Goal: Task Accomplishment & Management: Use online tool/utility

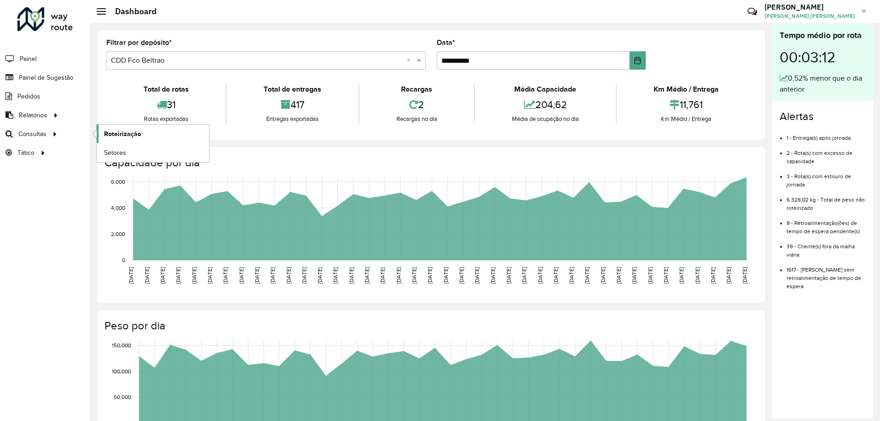
click at [121, 137] on span "Roteirização" at bounding box center [122, 134] width 37 height 10
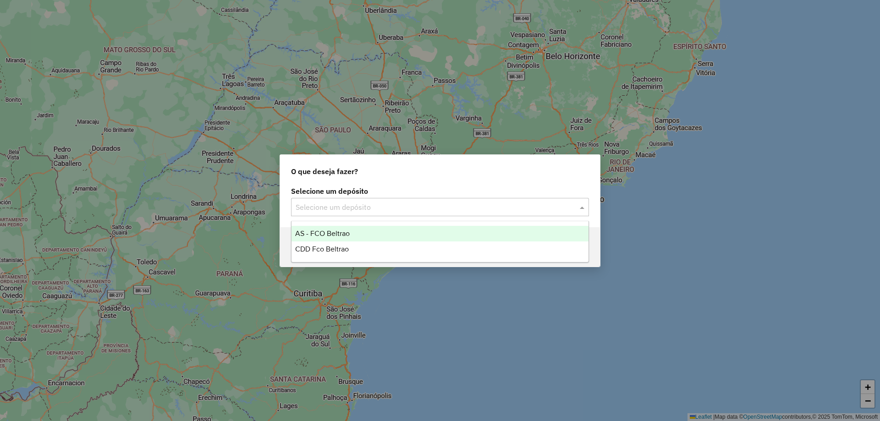
click at [431, 198] on div "Selecione um depósito" at bounding box center [440, 207] width 298 height 18
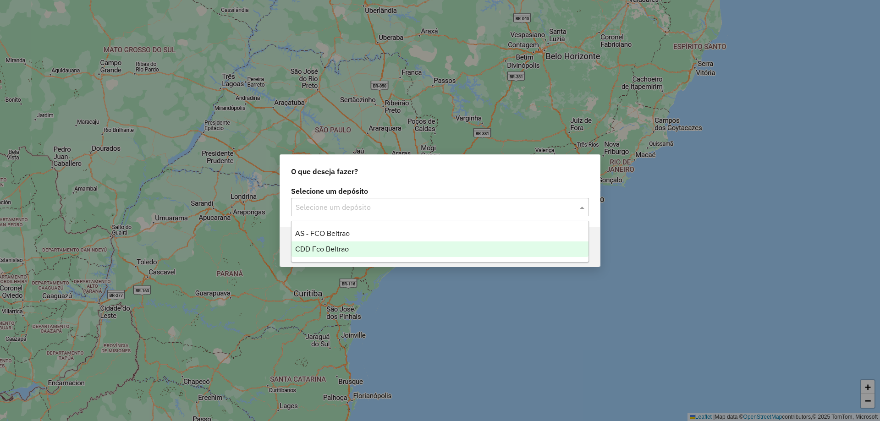
click at [360, 247] on div "CDD Fco Beltrao" at bounding box center [440, 250] width 297 height 16
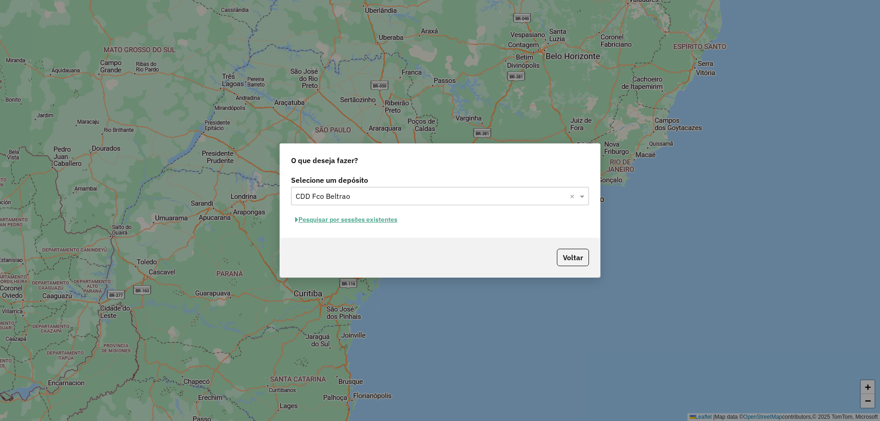
click at [377, 230] on div "Selecione um depósito Selecione um depósito × CDD Fco Beltrao × Pesquisar por s…" at bounding box center [440, 205] width 320 height 65
click at [377, 224] on button "Pesquisar por sessões existentes" at bounding box center [346, 220] width 111 height 14
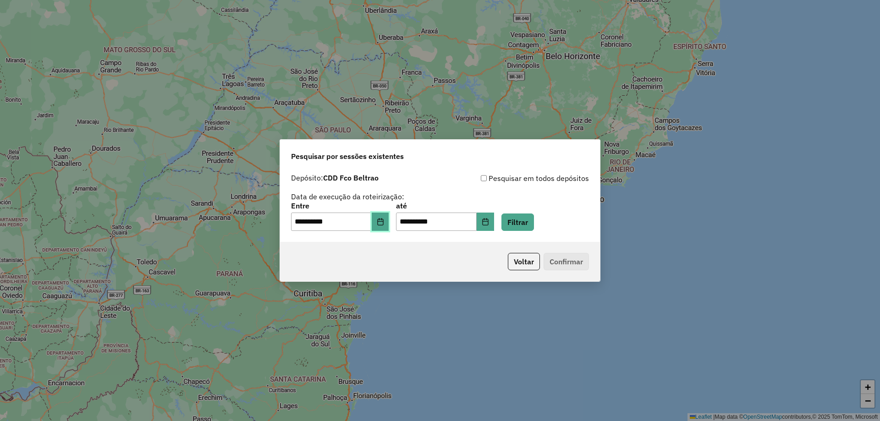
click at [389, 228] on button "Choose Date" at bounding box center [380, 222] width 17 height 18
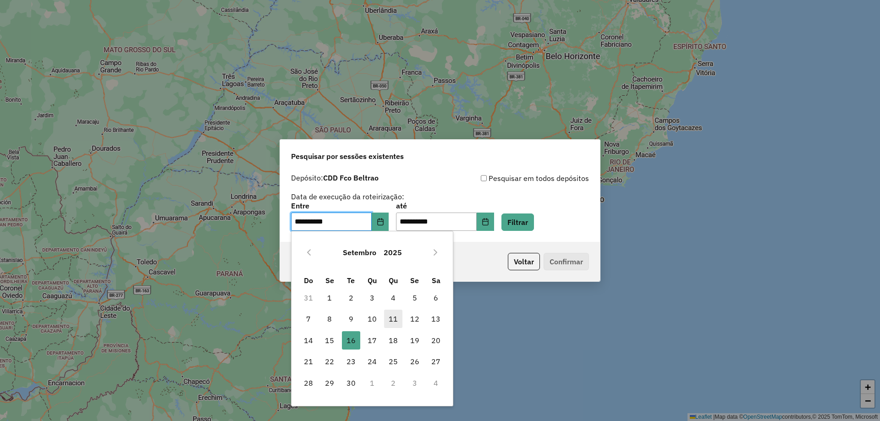
click at [397, 320] on span "11" at bounding box center [393, 319] width 18 height 18
type input "**********"
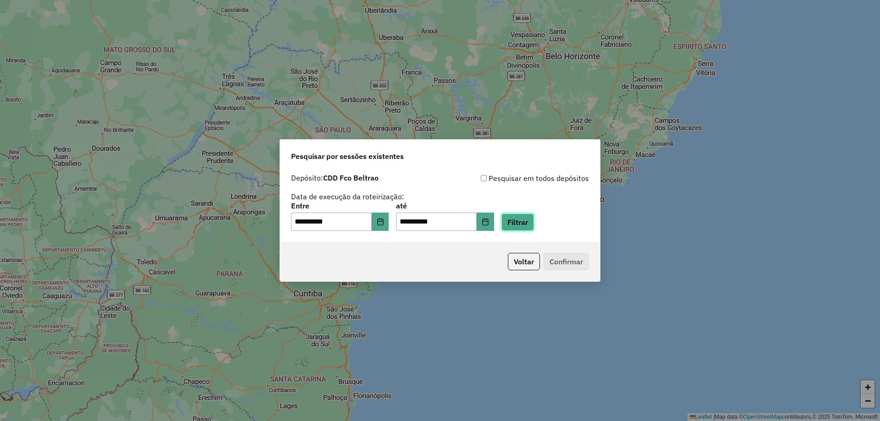
click at [532, 228] on button "Filtrar" at bounding box center [518, 222] width 33 height 17
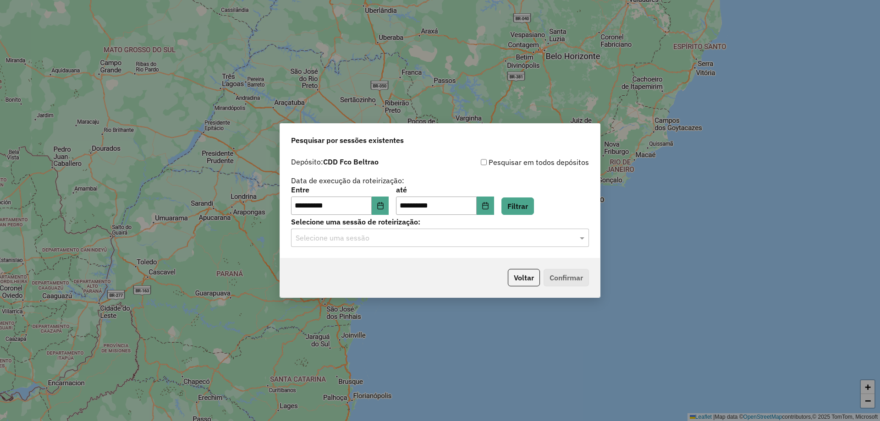
click at [481, 236] on input "text" at bounding box center [431, 238] width 271 height 11
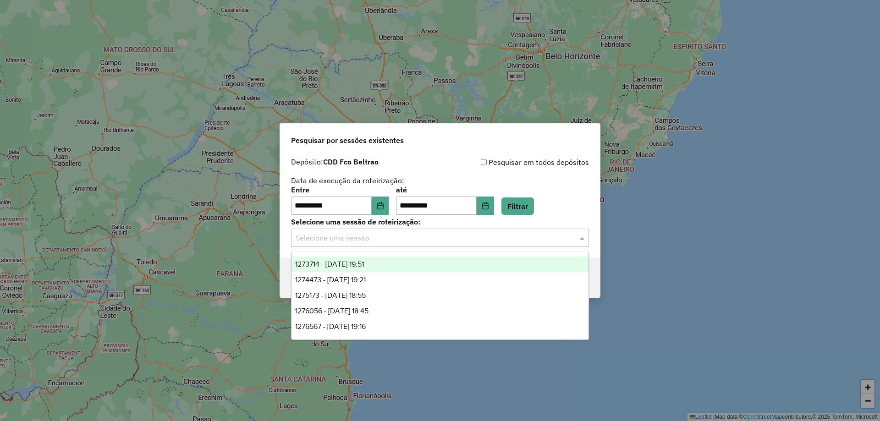
click at [359, 257] on div "1273714 - 11/09/2025 19:51" at bounding box center [440, 265] width 297 height 16
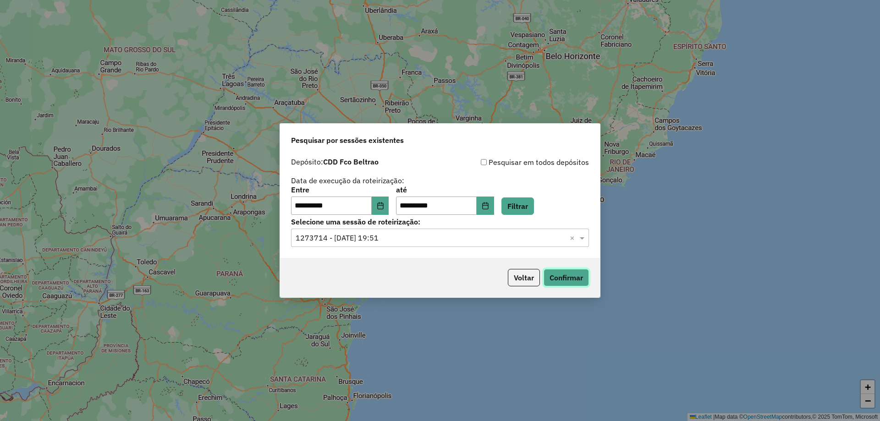
click at [580, 273] on button "Confirmar" at bounding box center [566, 277] width 45 height 17
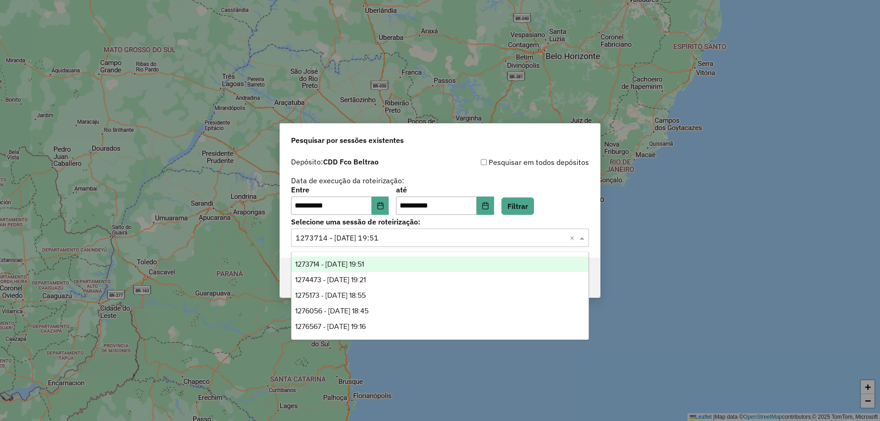
click at [380, 247] on div "Selecione uma sessão × 1273714 - 11/09/2025 19:51 ×" at bounding box center [440, 238] width 298 height 18
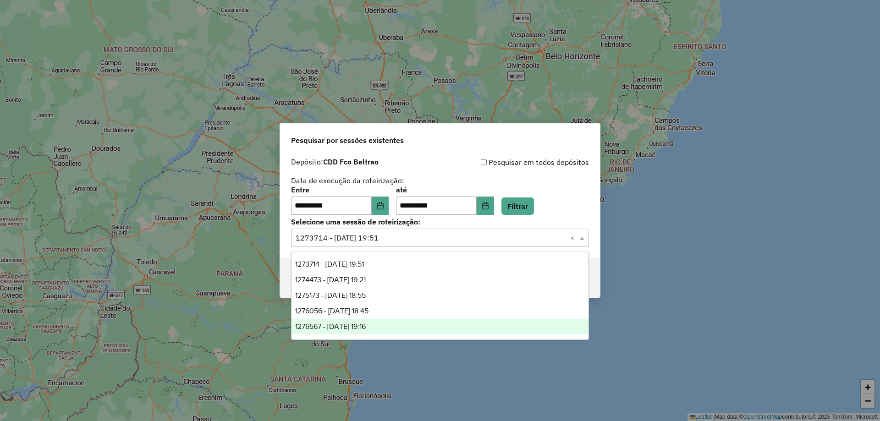
click at [351, 321] on div "1276567 - 16/09/2025 19:16" at bounding box center [440, 327] width 297 height 16
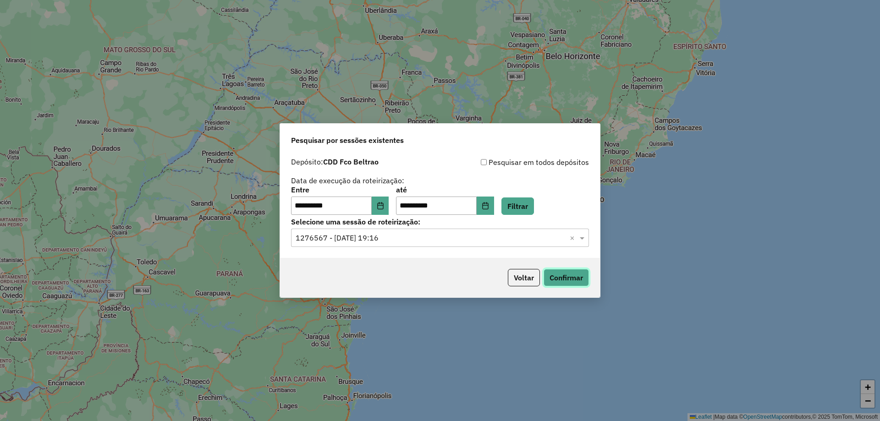
click at [564, 278] on button "Confirmar" at bounding box center [566, 277] width 45 height 17
click at [342, 238] on input "text" at bounding box center [431, 238] width 271 height 11
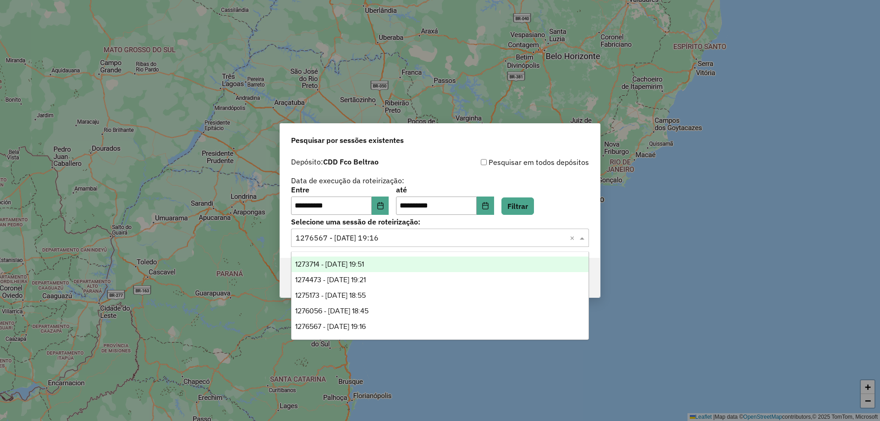
click at [461, 179] on div "**********" at bounding box center [440, 186] width 298 height 58
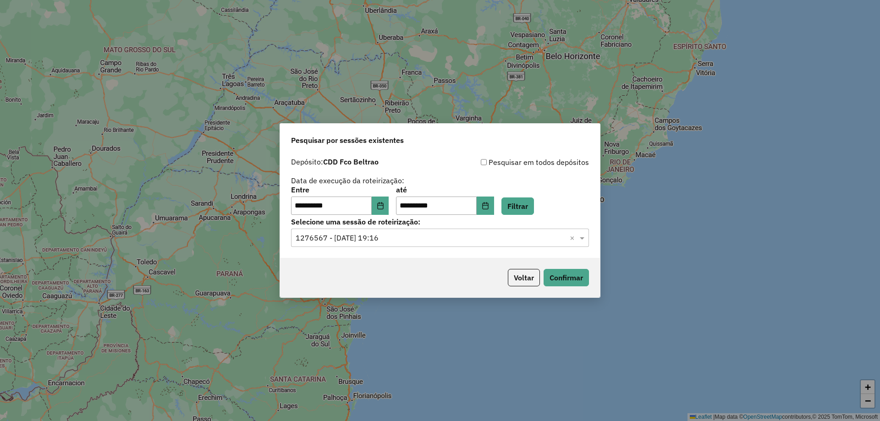
click at [418, 235] on input "text" at bounding box center [431, 238] width 271 height 11
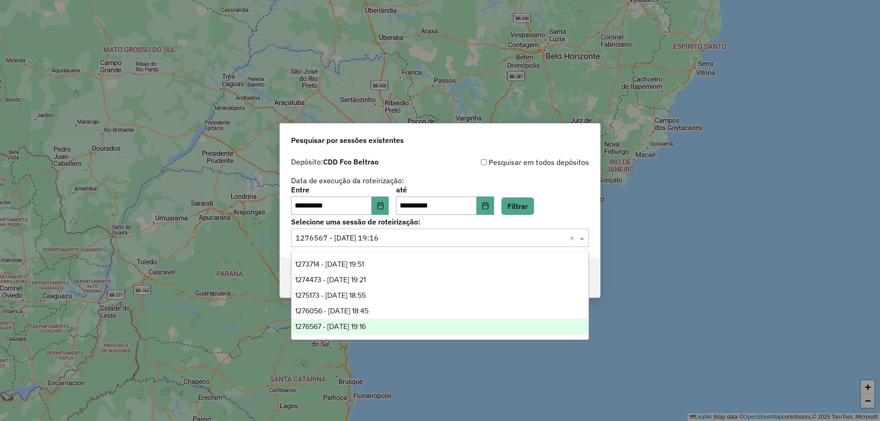
click at [418, 236] on input "text" at bounding box center [431, 238] width 271 height 11
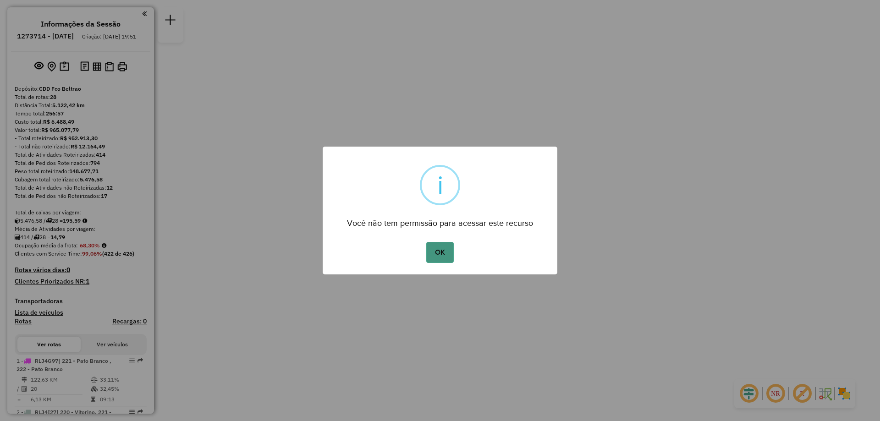
click at [429, 251] on button "OK" at bounding box center [439, 252] width 27 height 21
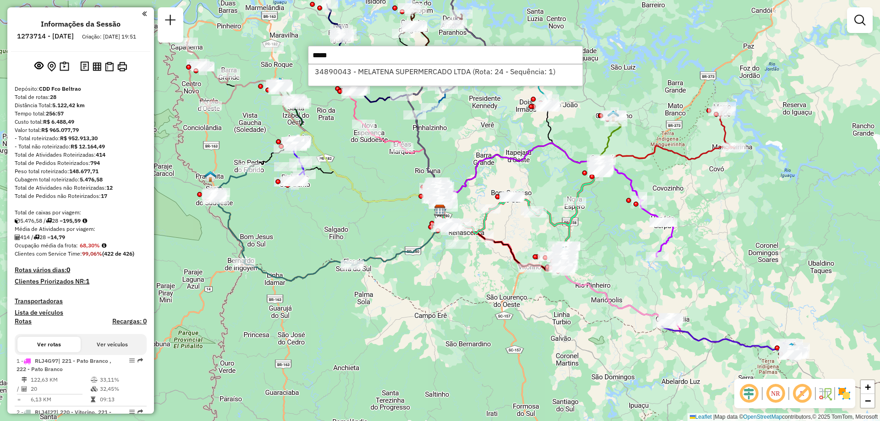
type input "*****"
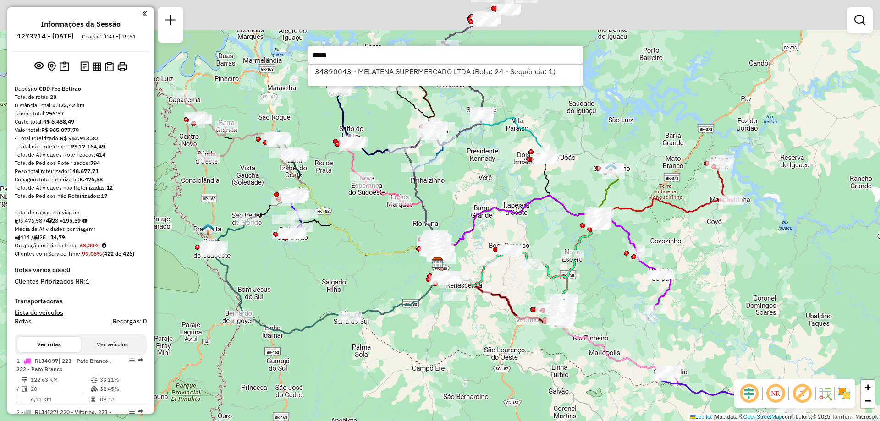
drag, startPoint x: 479, startPoint y: 146, endPoint x: 464, endPoint y: 246, distance: 101.1
click at [464, 246] on div "Janela de atendimento Grade de atendimento Capacidade Transportadoras Veículos …" at bounding box center [440, 210] width 880 height 421
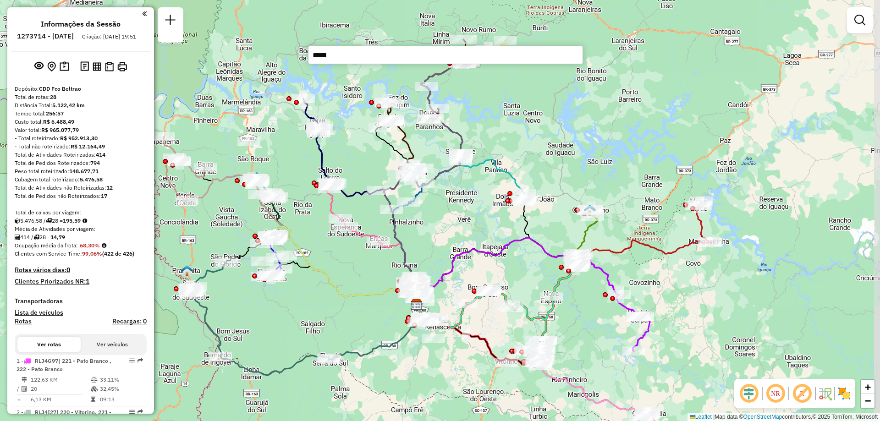
click at [418, 74] on div "Janela de atendimento Grade de atendimento Capacidade Transportadoras Veículos …" at bounding box center [440, 210] width 880 height 421
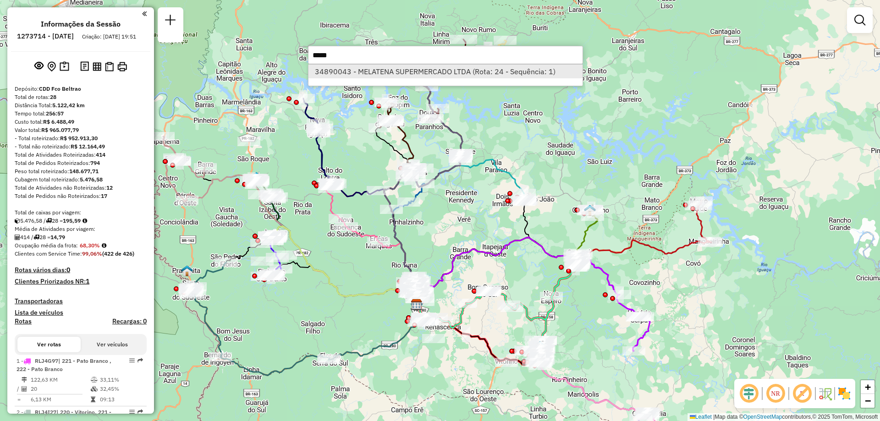
type input "*****"
click at [448, 72] on li "34890043 - MELATENA SUPERMERCADO LTDA (Rota: 24 - Sequência: 1)" at bounding box center [446, 72] width 274 height 14
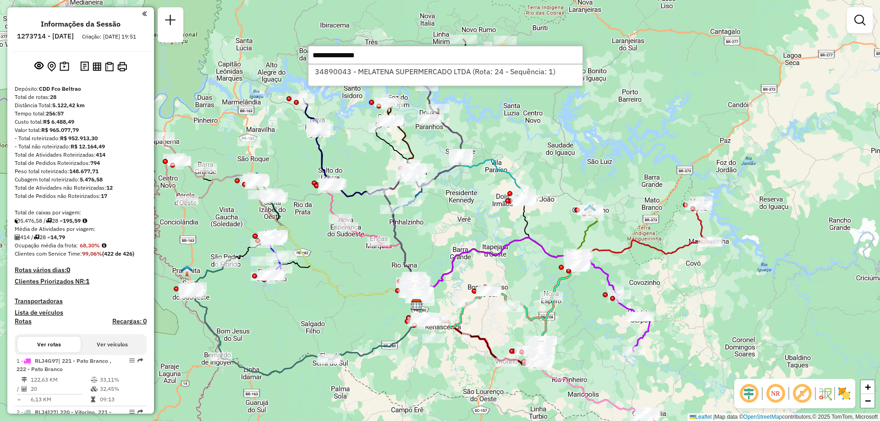
select select "**********"
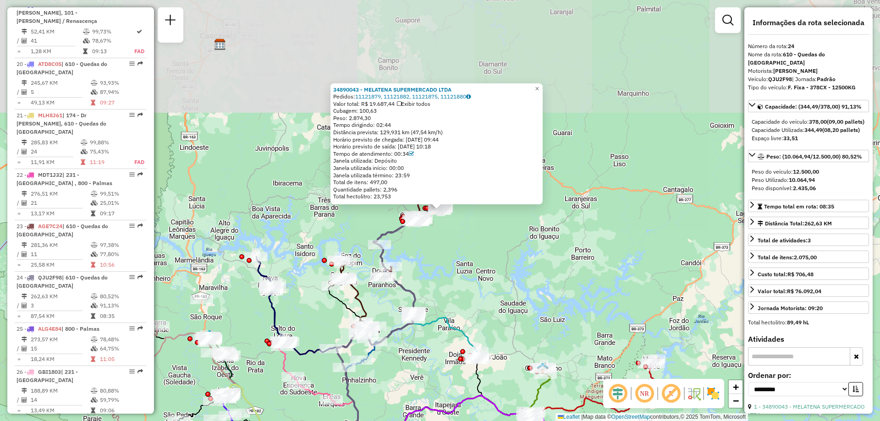
scroll to position [1604, 0]
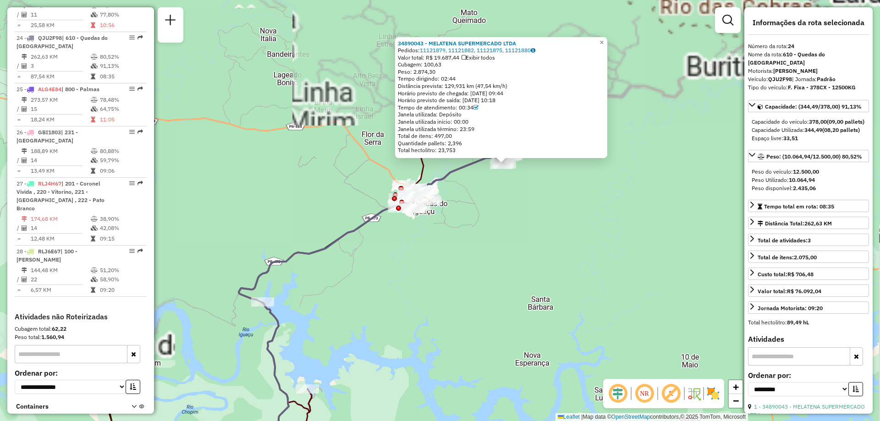
drag, startPoint x: 472, startPoint y: 201, endPoint x: 459, endPoint y: 295, distance: 94.9
click at [460, 295] on div "34890043 - MELATENA SUPERMERCADO LTDA Pedidos: 11121879, 11121882, 11121875, 11…" at bounding box center [440, 210] width 880 height 421
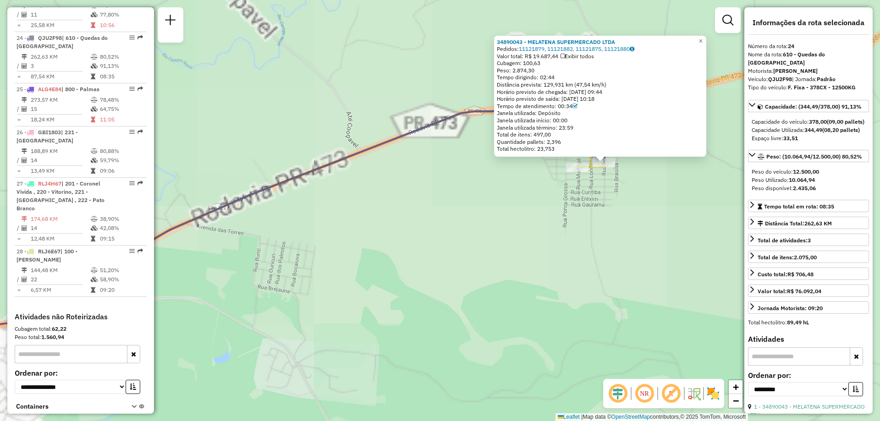
drag, startPoint x: 454, startPoint y: 211, endPoint x: 447, endPoint y: 244, distance: 33.8
click at [449, 259] on div "34890043 - MELATENA SUPERMERCADO LTDA Pedidos: 11121879, 11121882, 11121875, 11…" at bounding box center [440, 210] width 880 height 421
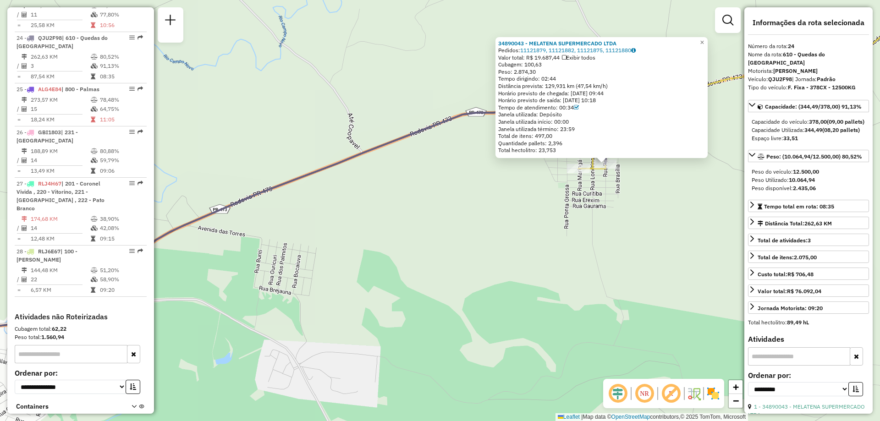
click at [421, 137] on div "34890043 - MELATENA SUPERMERCADO LTDA Pedidos: 11121879, 11121882, 11121875, 11…" at bounding box center [440, 210] width 880 height 421
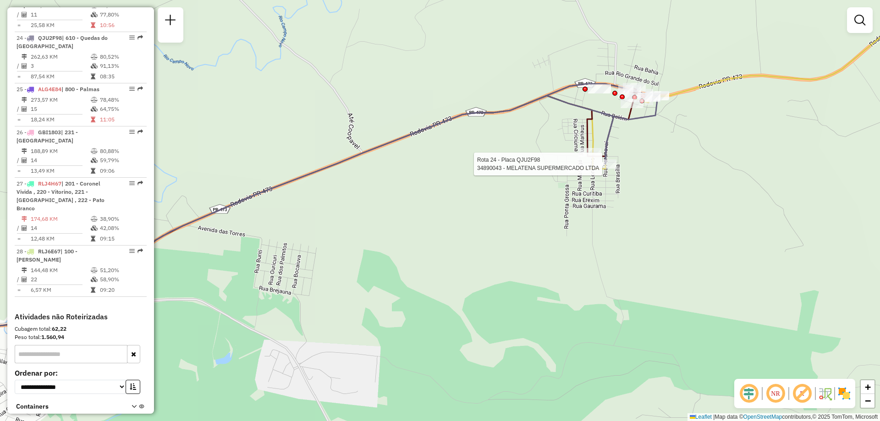
click at [608, 169] on div at bounding box center [605, 164] width 23 height 9
select select "**********"
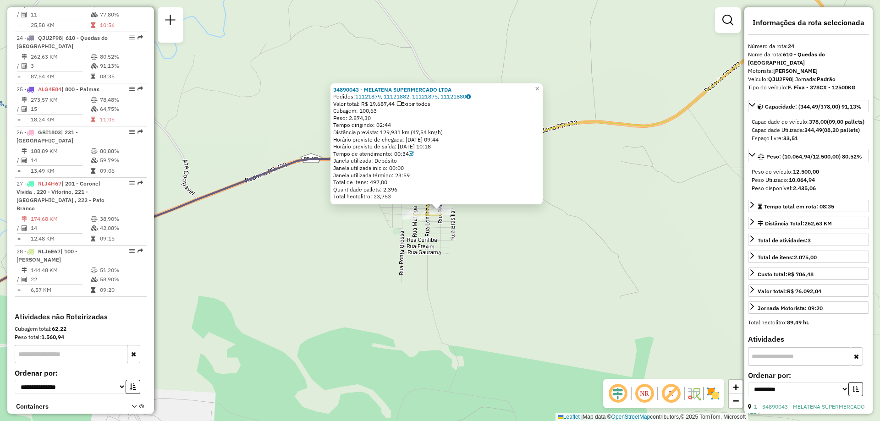
click at [667, 90] on div "34890043 - MELATENA SUPERMERCADO LTDA Pedidos: 11121879, 11121882, 11121875, 11…" at bounding box center [440, 210] width 880 height 421
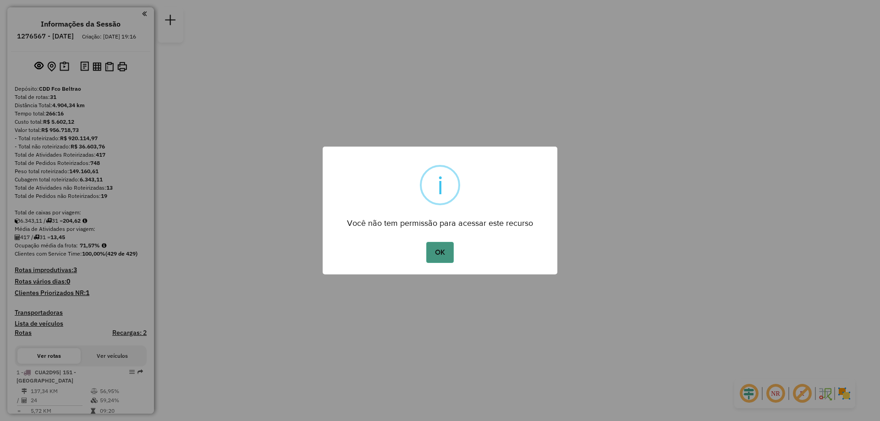
click at [452, 253] on button "OK" at bounding box center [439, 252] width 27 height 21
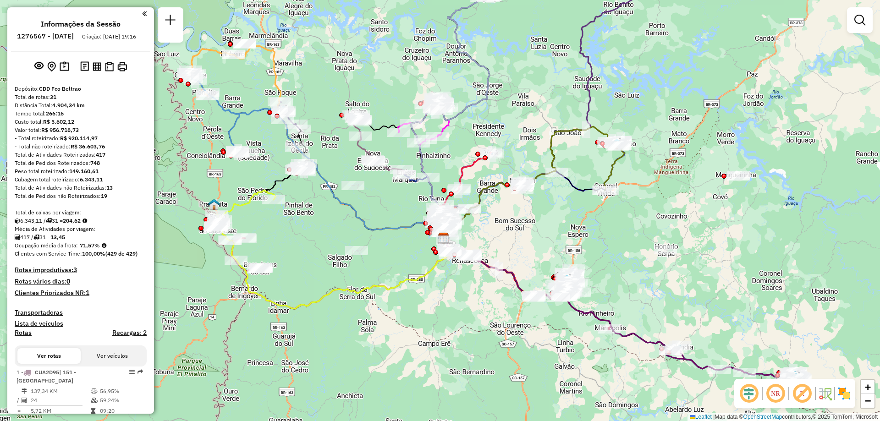
drag, startPoint x: 378, startPoint y: 270, endPoint x: 381, endPoint y: 296, distance: 25.8
click at [381, 296] on div "Janela de atendimento Grade de atendimento Capacidade Transportadoras Veículos …" at bounding box center [440, 210] width 880 height 421
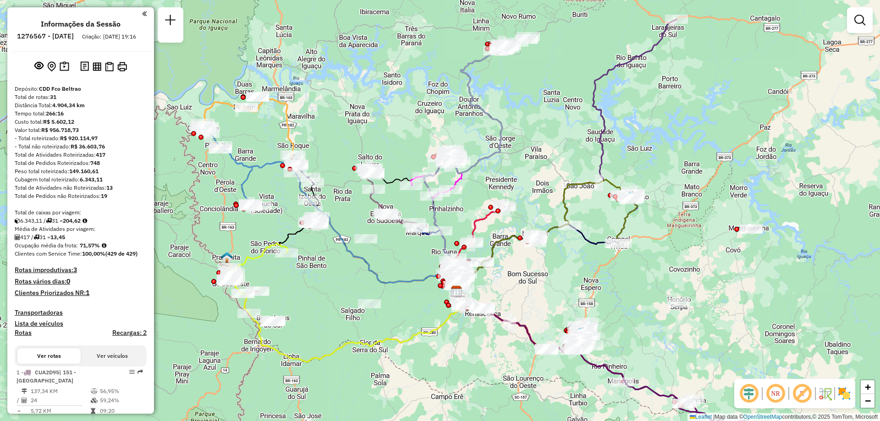
drag, startPoint x: 626, startPoint y: 210, endPoint x: 639, endPoint y: 263, distance: 54.4
click at [639, 263] on div "Janela de atendimento Grade de atendimento Capacidade Transportadoras Veículos …" at bounding box center [440, 210] width 880 height 421
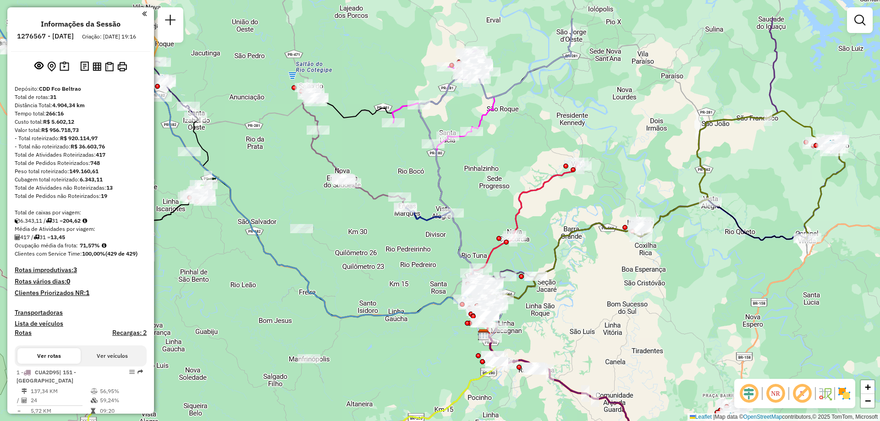
drag, startPoint x: 316, startPoint y: 244, endPoint x: 375, endPoint y: 318, distance: 94.6
click at [375, 318] on div "Janela de atendimento Grade de atendimento Capacidade Transportadoras Veículos …" at bounding box center [440, 210] width 880 height 421
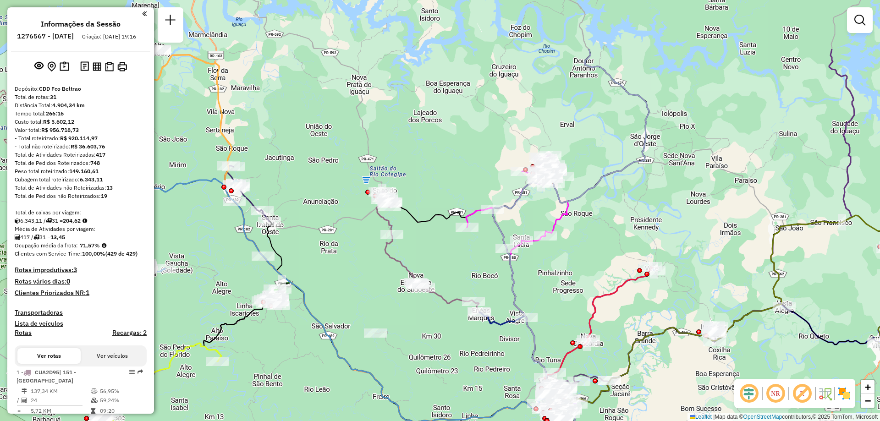
drag, startPoint x: 296, startPoint y: 195, endPoint x: 349, endPoint y: 283, distance: 102.6
click at [354, 289] on div "Janela de atendimento Grade de atendimento Capacidade Transportadoras Veículos …" at bounding box center [440, 210] width 880 height 421
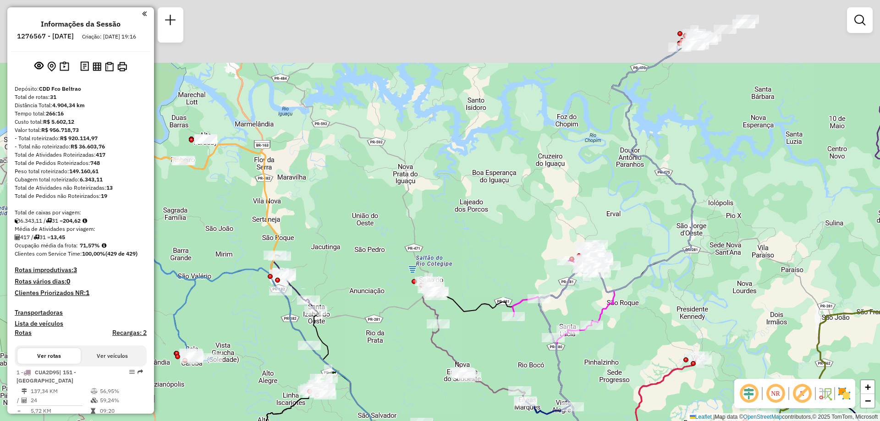
drag, startPoint x: 315, startPoint y: 184, endPoint x: 376, endPoint y: 266, distance: 102.3
click at [376, 280] on div "Janela de atendimento Grade de atendimento Capacidade Transportadoras Veículos …" at bounding box center [440, 210] width 880 height 421
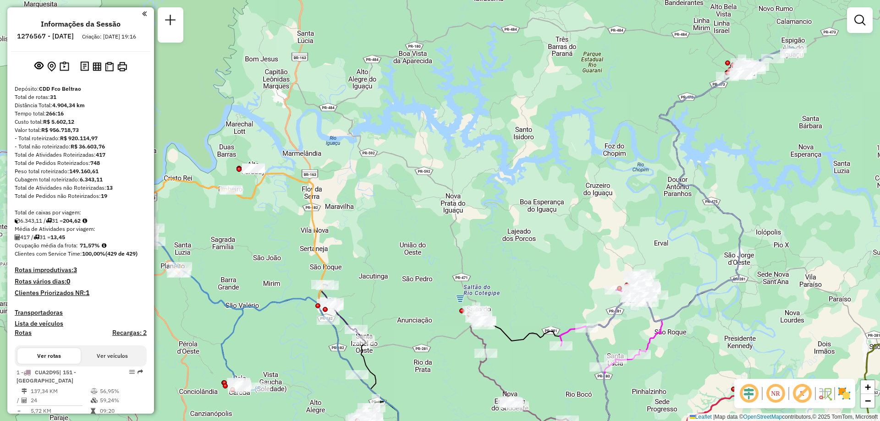
drag, startPoint x: 267, startPoint y: 171, endPoint x: 301, endPoint y: 191, distance: 40.1
click at [301, 191] on div "Janela de atendimento Grade de atendimento Capacidade Transportadoras Veículos …" at bounding box center [440, 210] width 880 height 421
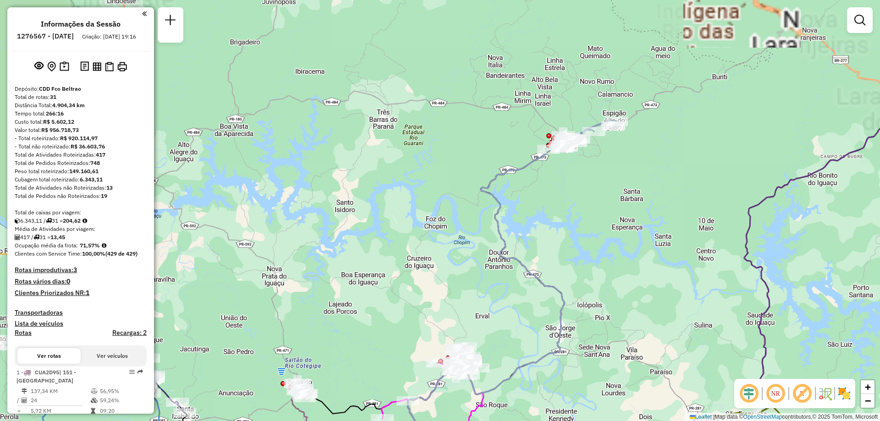
drag, startPoint x: 616, startPoint y: 216, endPoint x: 565, endPoint y: 235, distance: 54.3
click at [570, 245] on div "Janela de atendimento Grade de atendimento Capacidade Transportadoras Veículos …" at bounding box center [440, 210] width 880 height 421
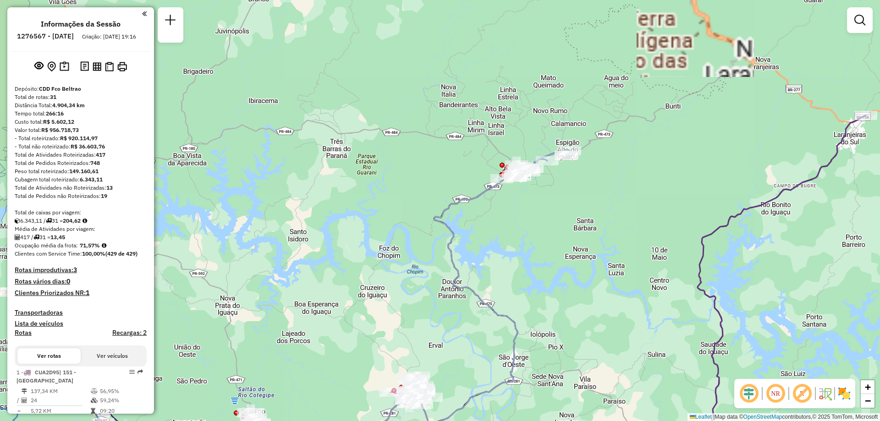
click at [465, 198] on icon at bounding box center [439, 320] width 156 height 287
select select "**********"
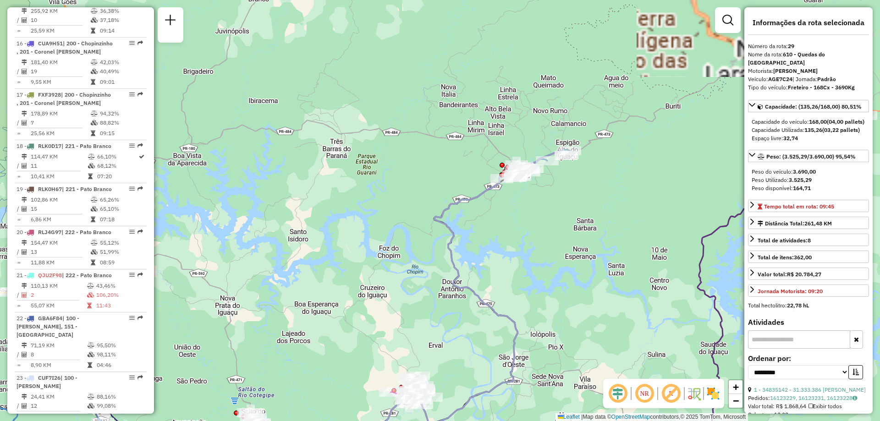
scroll to position [1820, 0]
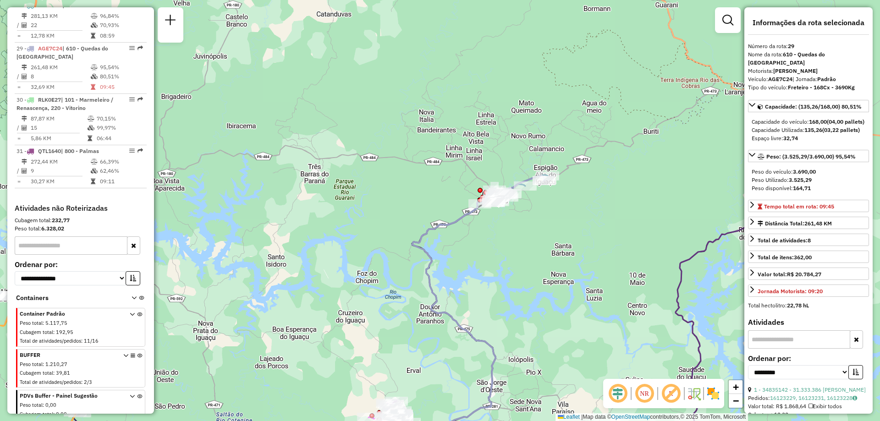
drag, startPoint x: 542, startPoint y: 229, endPoint x: 512, endPoint y: 254, distance: 39.7
click at [513, 261] on div "Janela de atendimento Grade de atendimento Capacidade Transportadoras Veículos …" at bounding box center [440, 210] width 880 height 421
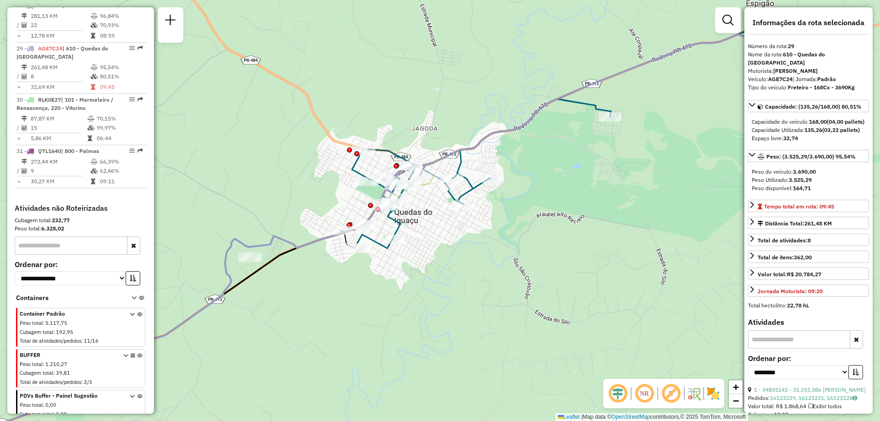
click at [475, 190] on icon at bounding box center [571, 138] width 438 height 220
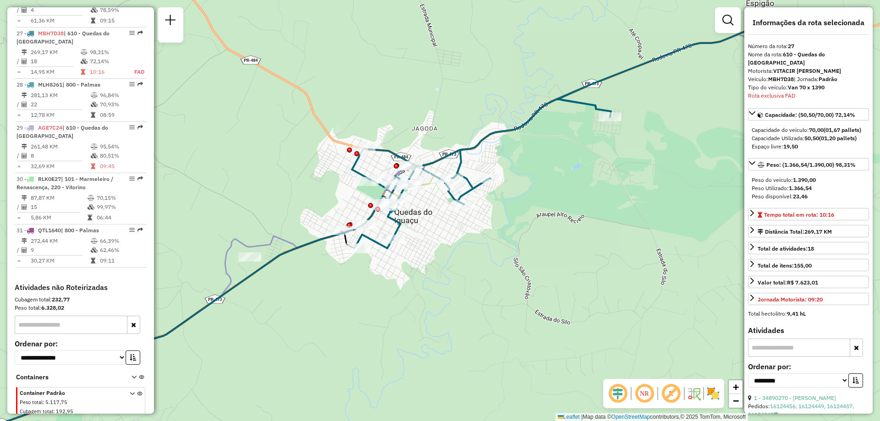
scroll to position [1736, 0]
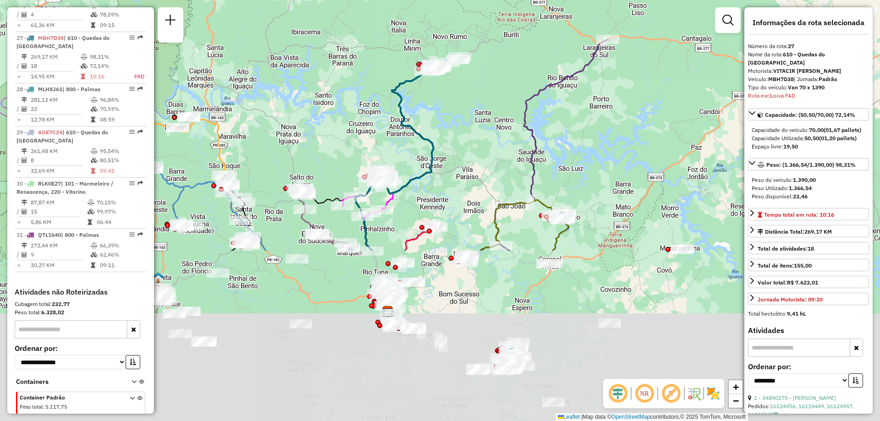
drag, startPoint x: 453, startPoint y: 316, endPoint x: 427, endPoint y: 88, distance: 229.9
click at [427, 88] on div "Janela de atendimento Grade de atendimento Capacidade Transportadoras Veículos …" at bounding box center [440, 210] width 880 height 421
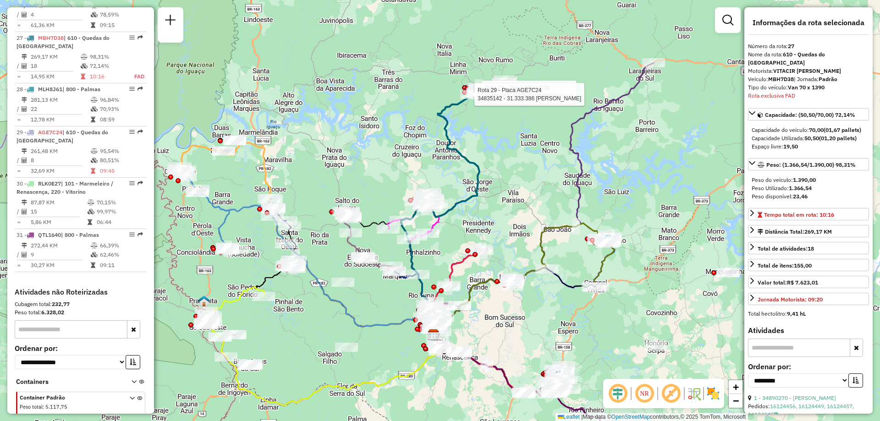
drag, startPoint x: 491, startPoint y: 160, endPoint x: 549, endPoint y: 187, distance: 63.8
click at [549, 187] on div "Rota 27 - Placa MBH7D38 34890067 - RCD CONVENIENCIAS Rota 29 - Placa AGE7C24 34…" at bounding box center [440, 210] width 880 height 421
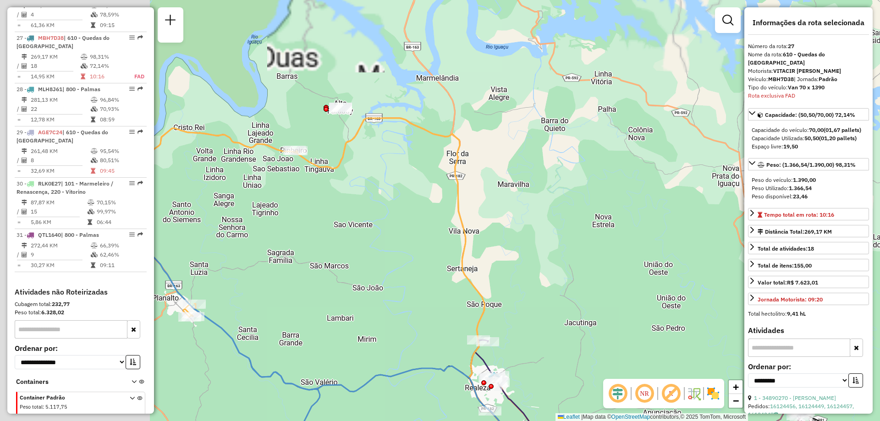
drag, startPoint x: 345, startPoint y: 159, endPoint x: 517, endPoint y: 129, distance: 174.4
click at [517, 129] on div "Rota 27 - Placa MBH7D38 34890067 - RCD CONVENIENCIAS Rota 29 - Placa AGE7C24 34…" at bounding box center [440, 210] width 880 height 421
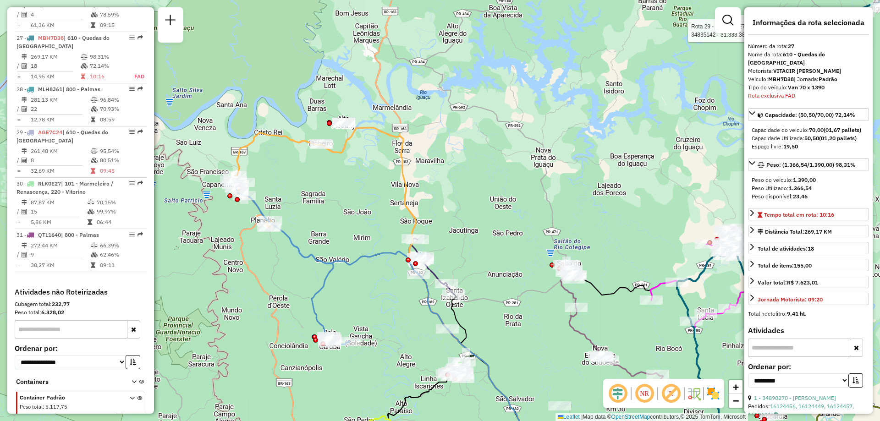
click at [360, 263] on icon at bounding box center [400, 321] width 336 height 283
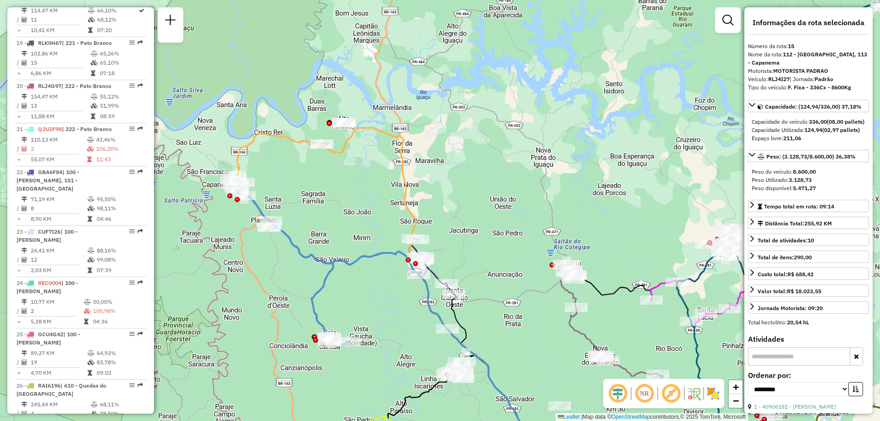
scroll to position [1120, 0]
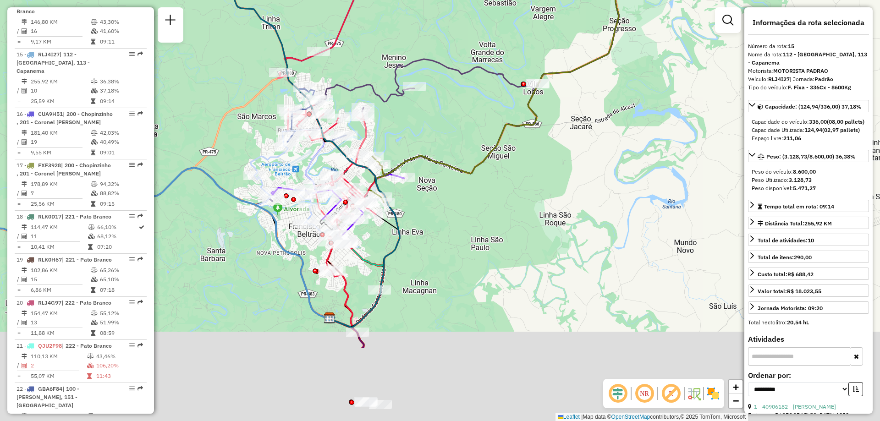
drag, startPoint x: 472, startPoint y: 304, endPoint x: 480, endPoint y: 176, distance: 128.6
click at [480, 176] on div "Rota 15 - Placa RLJ4I27 40915756 - [DEMOGRAPHIC_DATA] CAVALHEIRO [PERSON_NAME] …" at bounding box center [440, 210] width 880 height 421
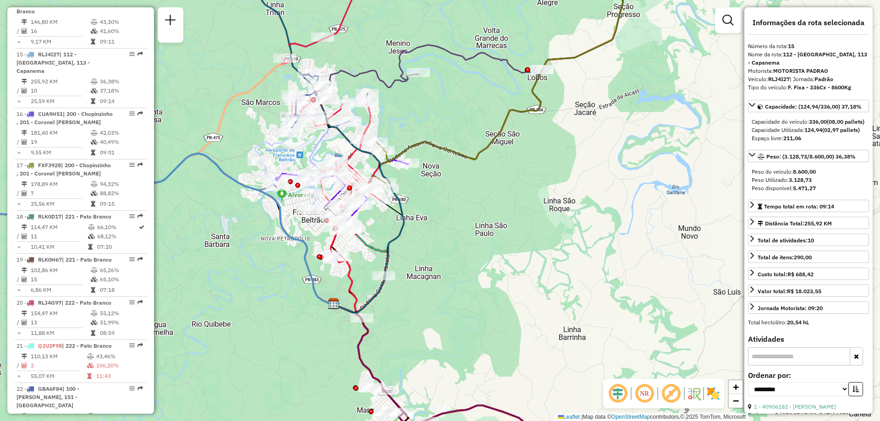
click at [353, 284] on icon at bounding box center [335, 138] width 92 height 361
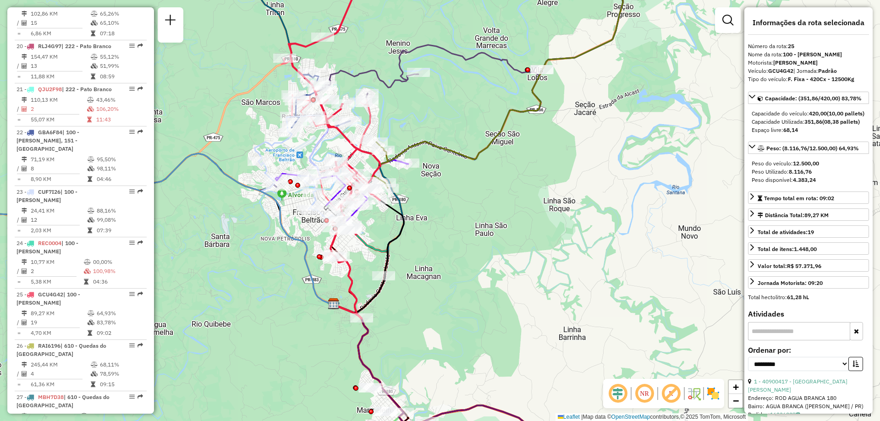
scroll to position [1633, 0]
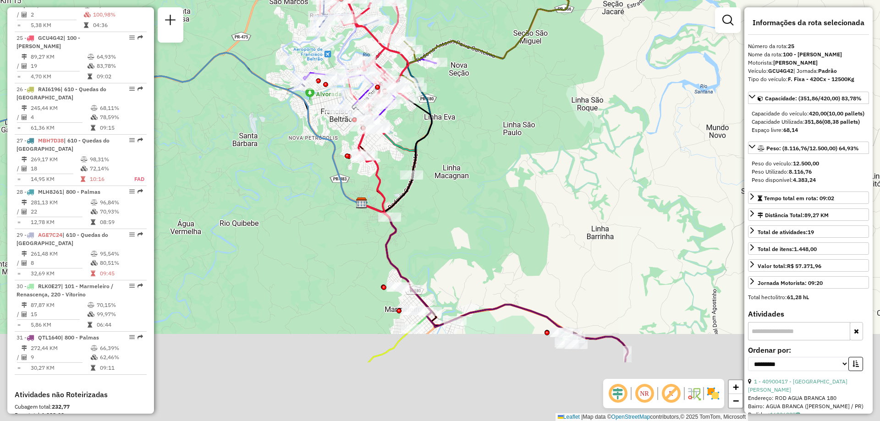
drag, startPoint x: 424, startPoint y: 335, endPoint x: 456, endPoint y: 230, distance: 109.4
click at [456, 230] on div "Janela de atendimento Grade de atendimento Capacidade Transportadoras Veículos …" at bounding box center [440, 210] width 880 height 421
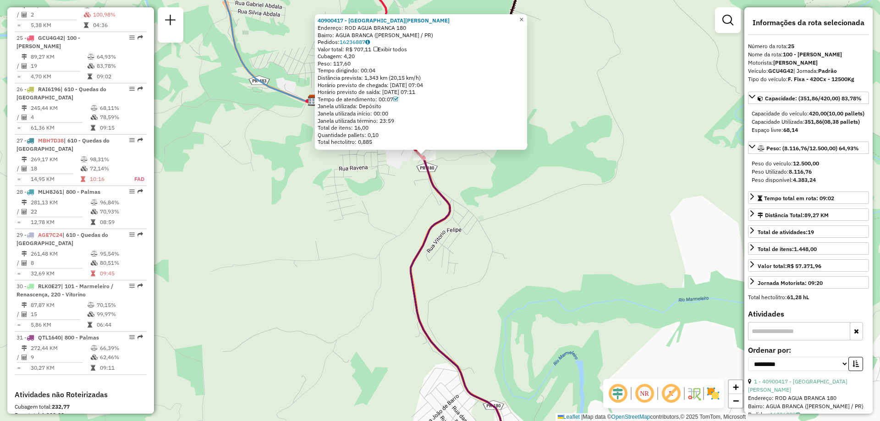
click at [524, 18] on span "×" at bounding box center [522, 20] width 4 height 8
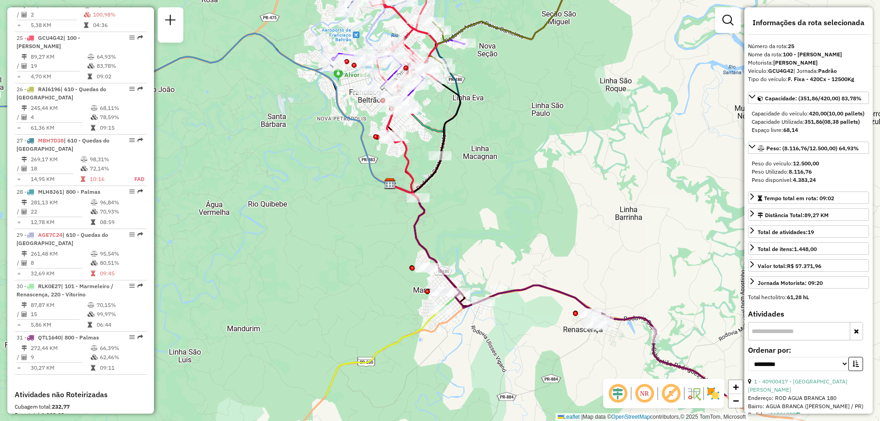
drag, startPoint x: 560, startPoint y: 302, endPoint x: 500, endPoint y: 236, distance: 89.3
click at [500, 236] on div "Janela de atendimento Grade de atendimento Capacidade Transportadoras Veículos …" at bounding box center [440, 210] width 880 height 421
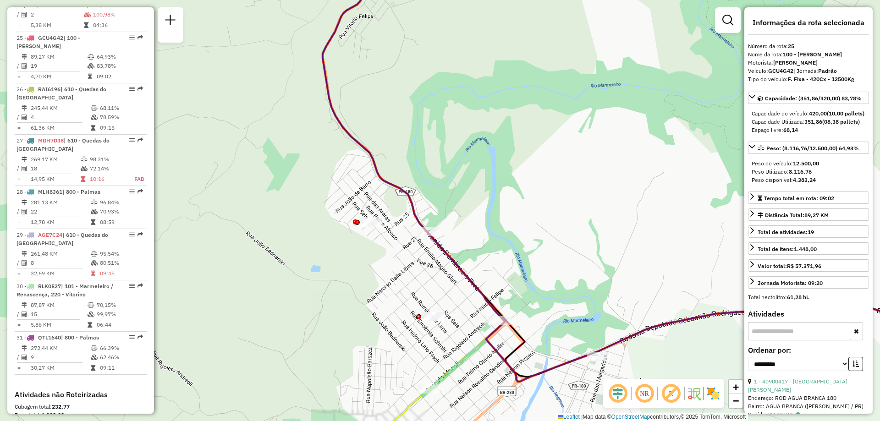
click at [462, 267] on icon at bounding box center [646, 170] width 646 height 424
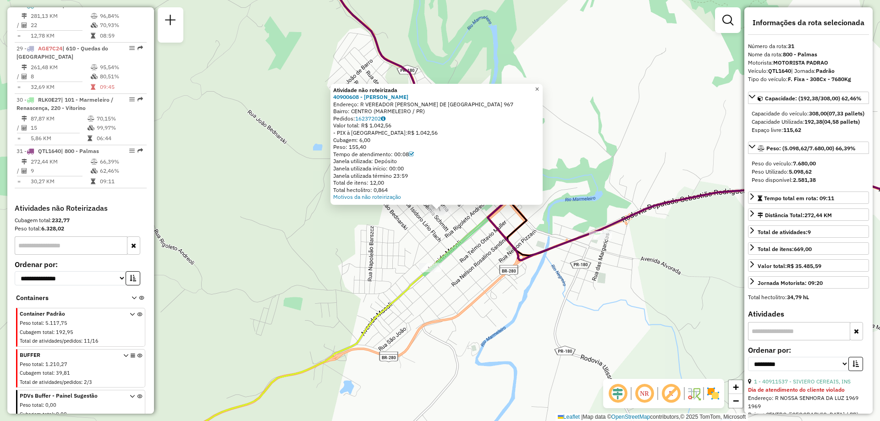
click at [539, 85] on span "×" at bounding box center [537, 89] width 4 height 8
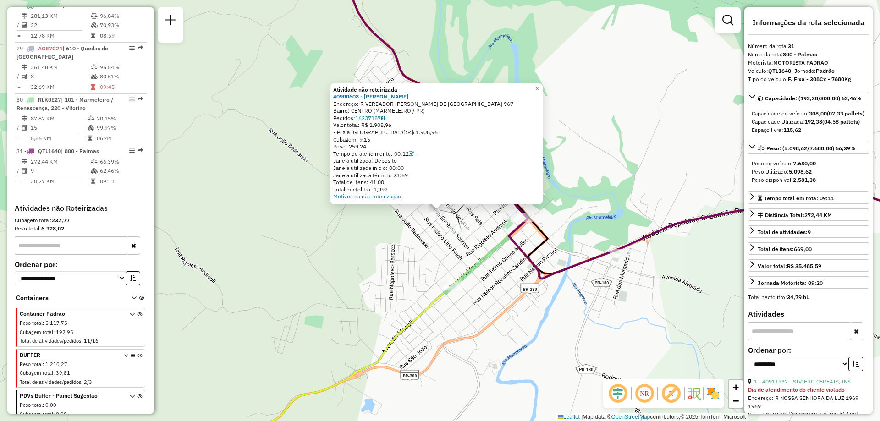
click at [414, 155] on icon at bounding box center [411, 154] width 5 height 6
click at [414, 154] on icon at bounding box center [411, 154] width 5 height 6
click at [543, 92] on div "Atividade não roteirizada 40900608 - [PERSON_NAME]: R VEREADOR [PERSON_NAME] DE…" at bounding box center [437, 144] width 212 height 122
click at [539, 86] on span "×" at bounding box center [537, 89] width 4 height 8
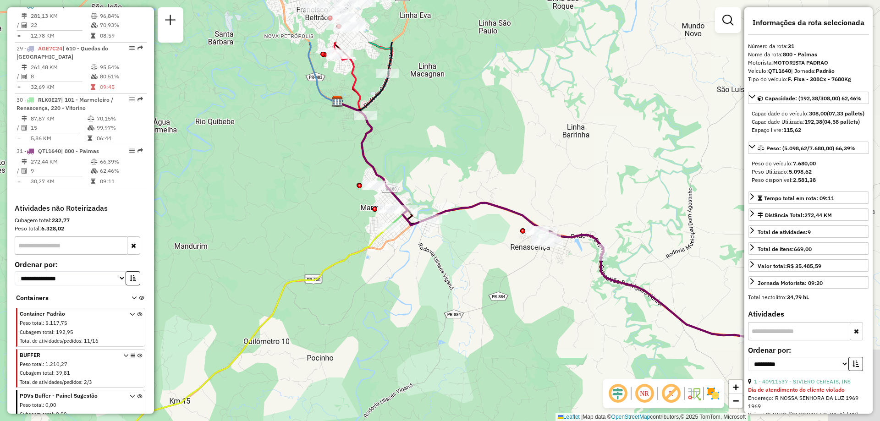
drag, startPoint x: 546, startPoint y: 123, endPoint x: 425, endPoint y: 199, distance: 142.8
click at [427, 199] on div "Janela de atendimento Grade de atendimento Capacidade Transportadoras Veículos …" at bounding box center [440, 210] width 880 height 421
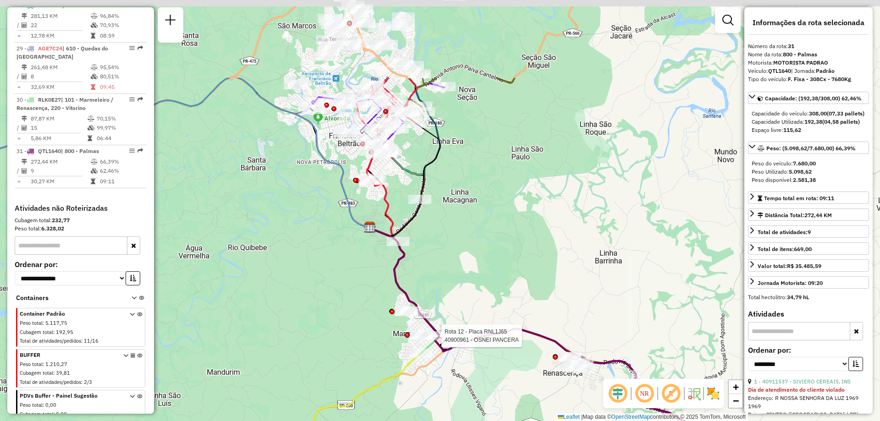
drag, startPoint x: 421, startPoint y: 138, endPoint x: 458, endPoint y: 274, distance: 140.7
click at [458, 274] on div "Rota 12 - Placa RNL1J65 40900961 - OSNEI PANCERA Janela de atendimento Grade de…" at bounding box center [440, 210] width 880 height 421
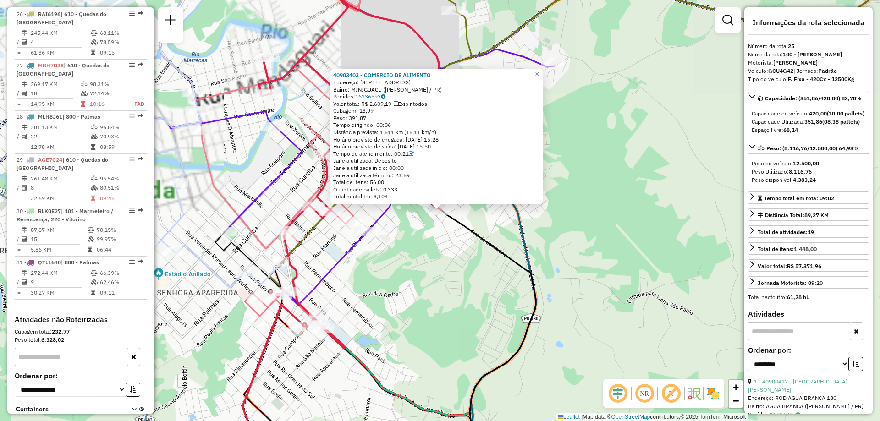
scroll to position [1633, 0]
